Goal: Register for event/course: Sign up to attend an event or enroll in a course

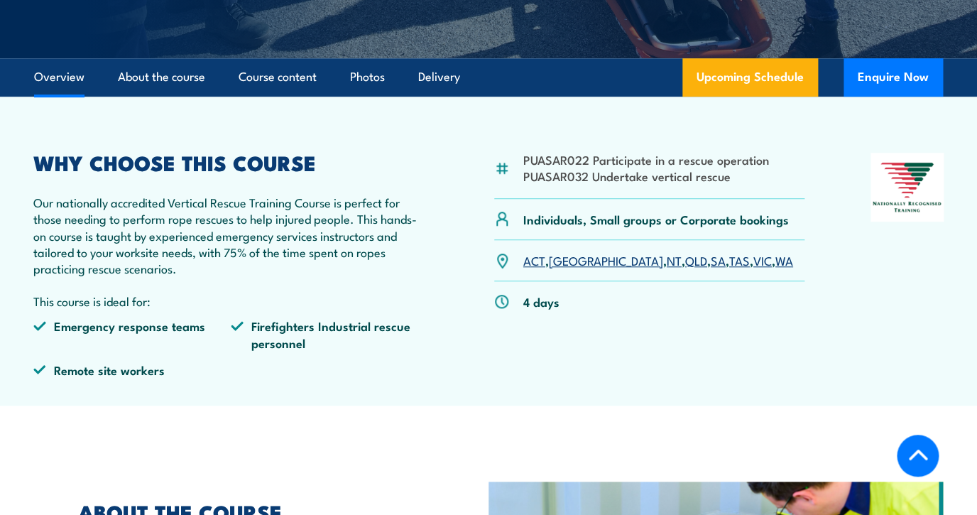
scroll to position [341, 0]
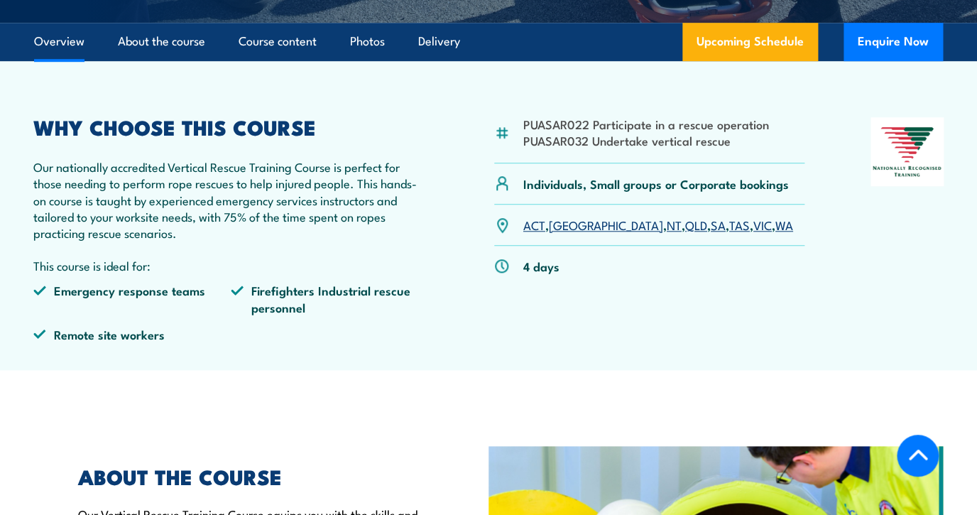
click at [753, 228] on link "VIC" at bounding box center [762, 224] width 18 height 17
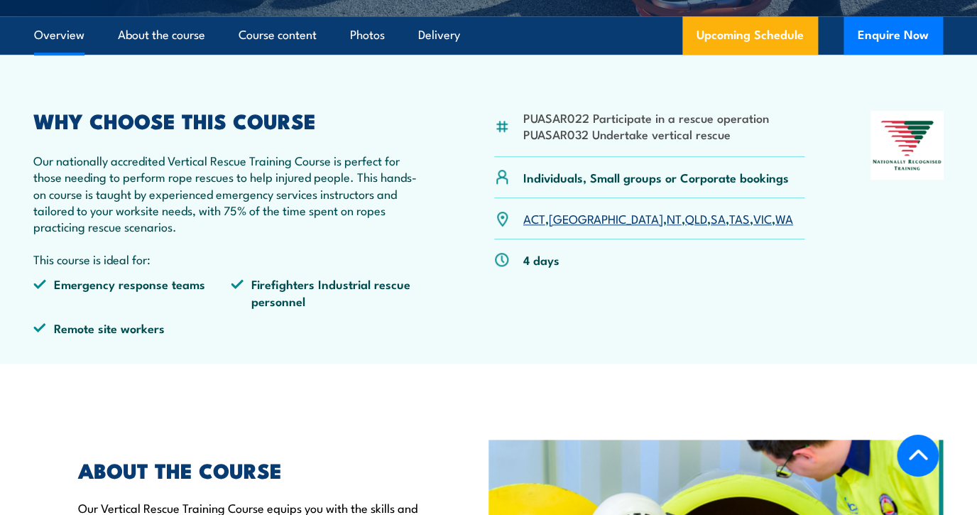
scroll to position [352, 0]
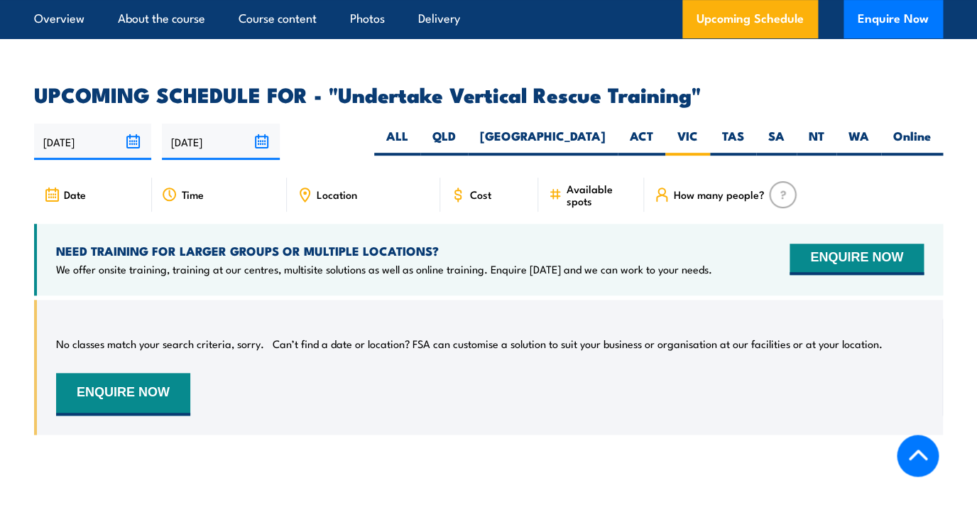
scroll to position [2095, 0]
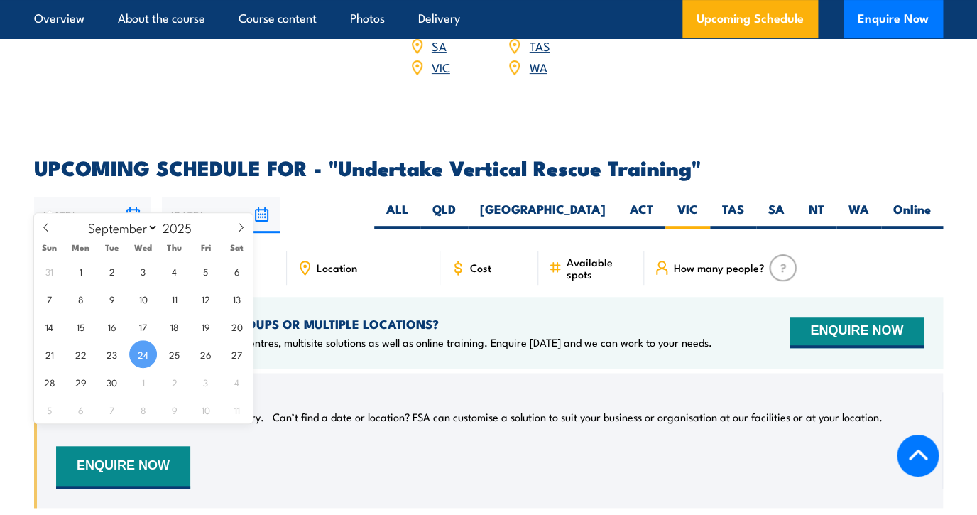
click at [117, 197] on input "[DATE]" at bounding box center [92, 215] width 117 height 36
click at [145, 355] on span "24" at bounding box center [143, 354] width 28 height 28
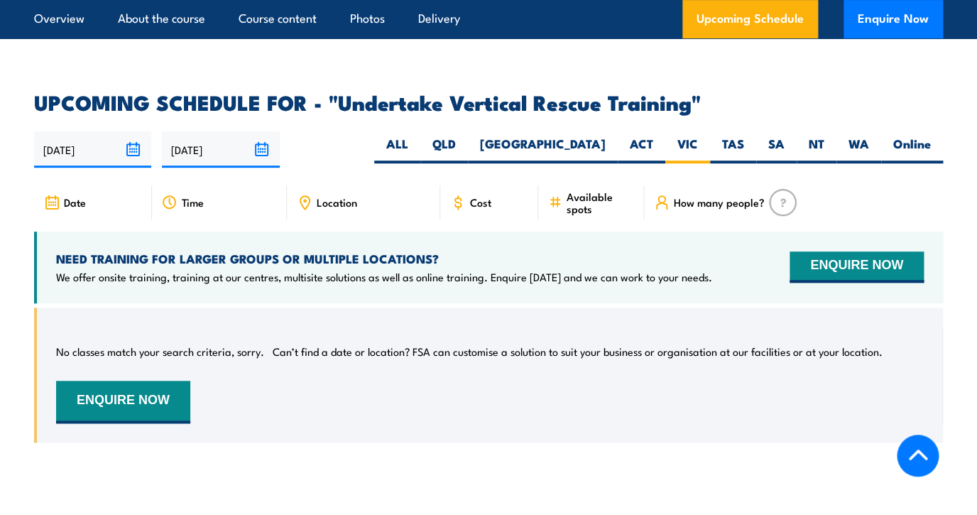
scroll to position [2107, 0]
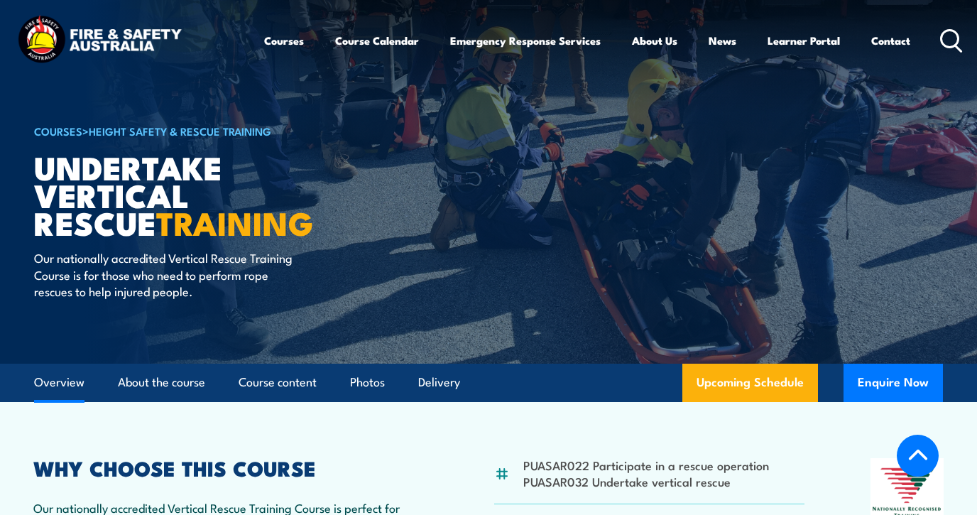
scroll to position [352, 0]
